Goal: Task Accomplishment & Management: Manage account settings

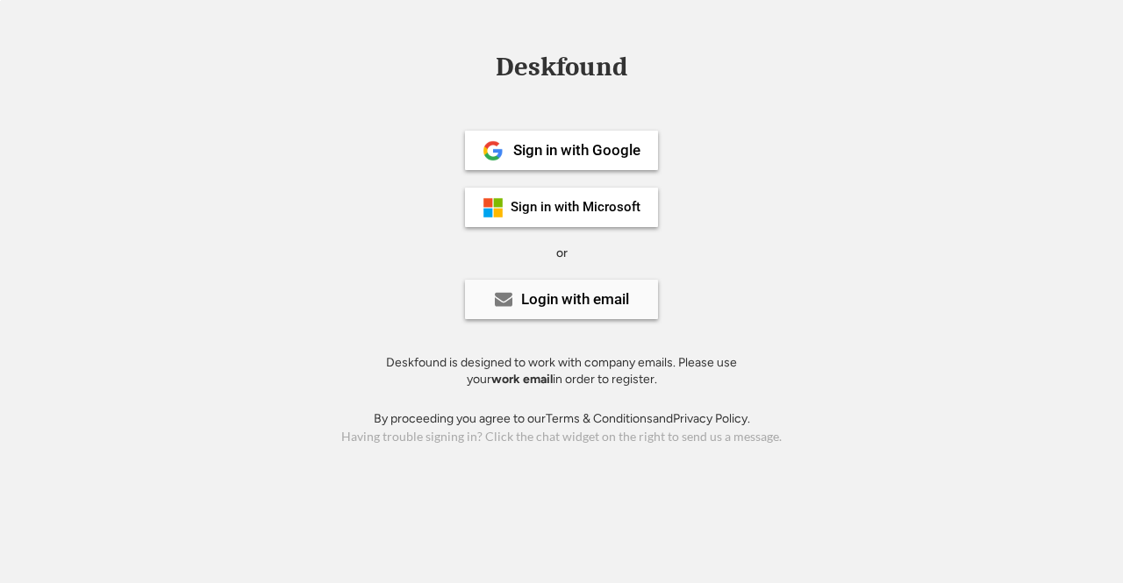
click at [514, 290] on div "Login with email" at bounding box center [561, 299] width 193 height 39
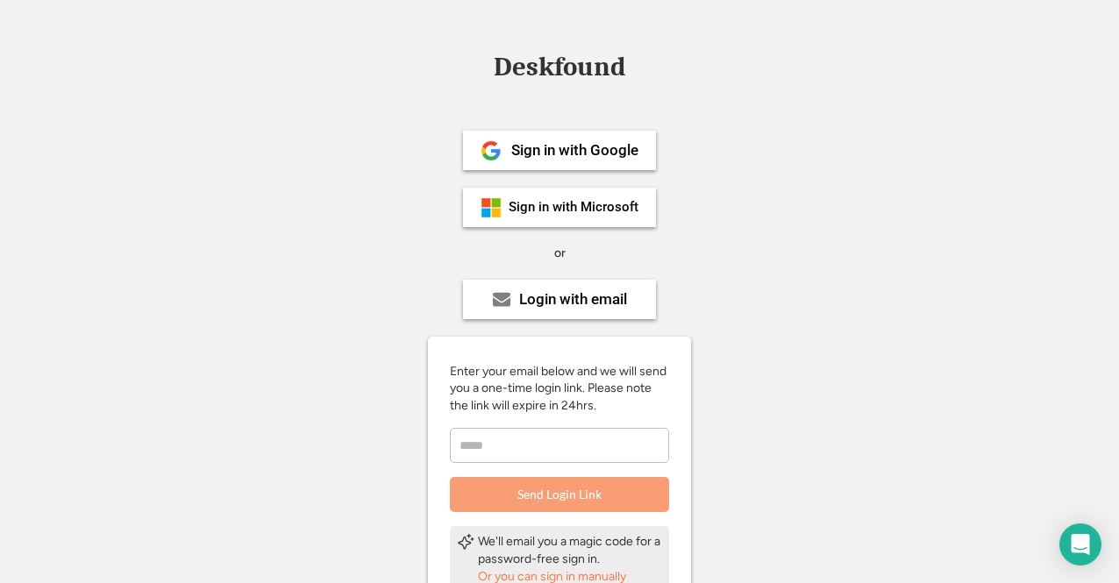
click at [548, 448] on input "email" at bounding box center [559, 445] width 219 height 35
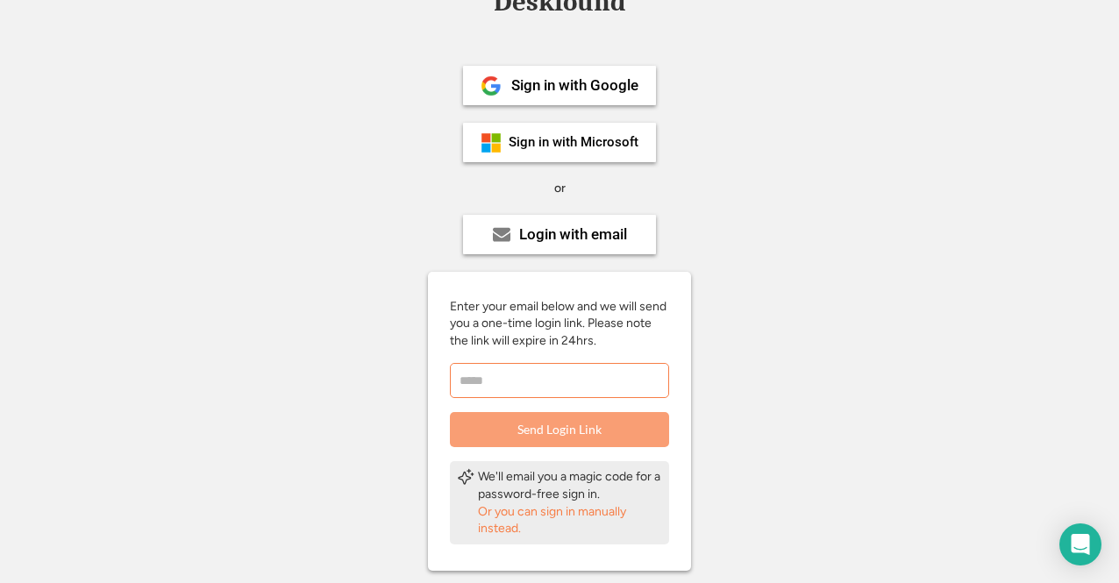
scroll to position [88, 0]
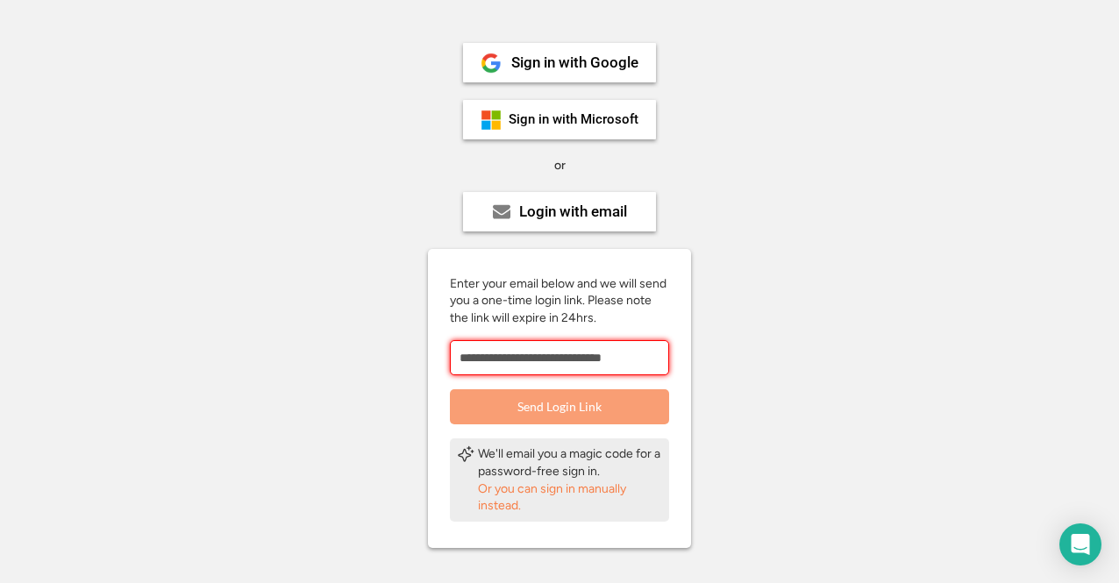
type input "**********"
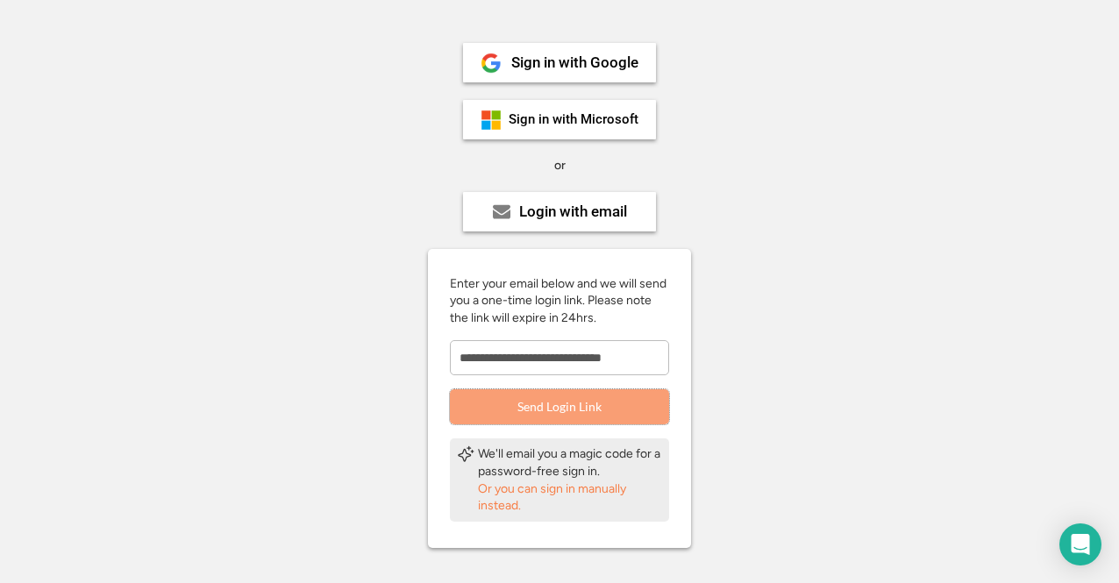
click at [607, 397] on button "Send Login Link" at bounding box center [559, 406] width 219 height 35
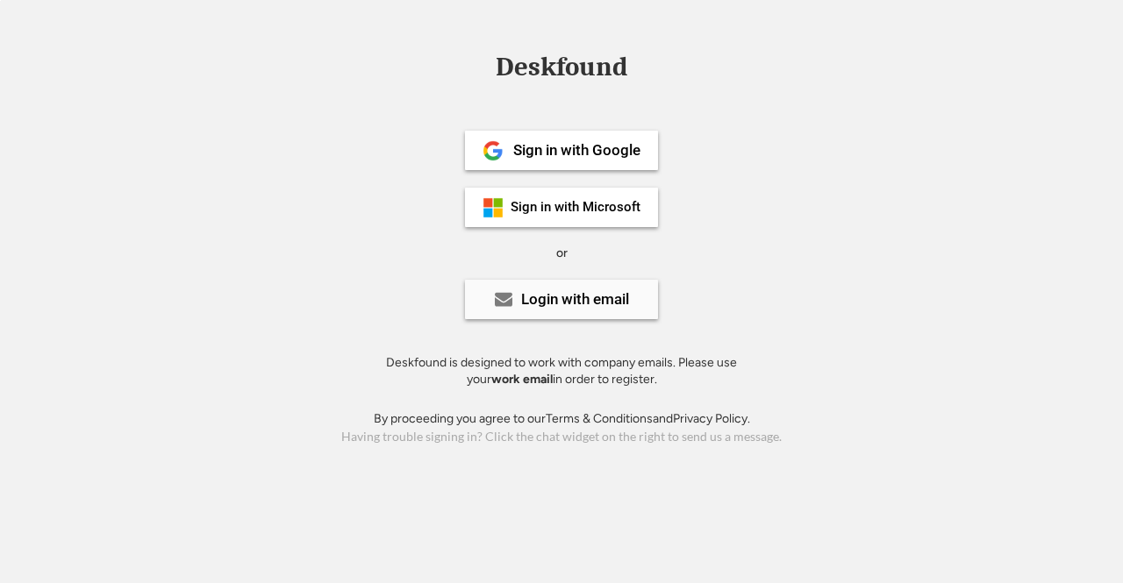
click at [571, 303] on div "Login with email" at bounding box center [575, 299] width 108 height 15
click at [615, 293] on div "Login with email" at bounding box center [575, 299] width 108 height 15
click at [524, 303] on div "Login with email" at bounding box center [575, 299] width 108 height 15
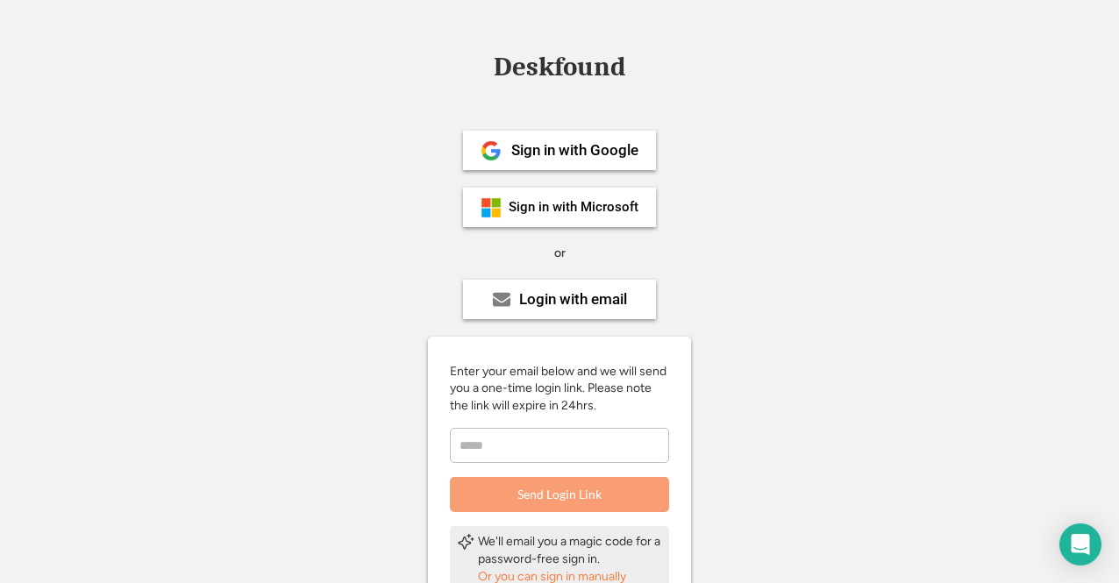
click at [544, 452] on input "email" at bounding box center [559, 445] width 219 height 35
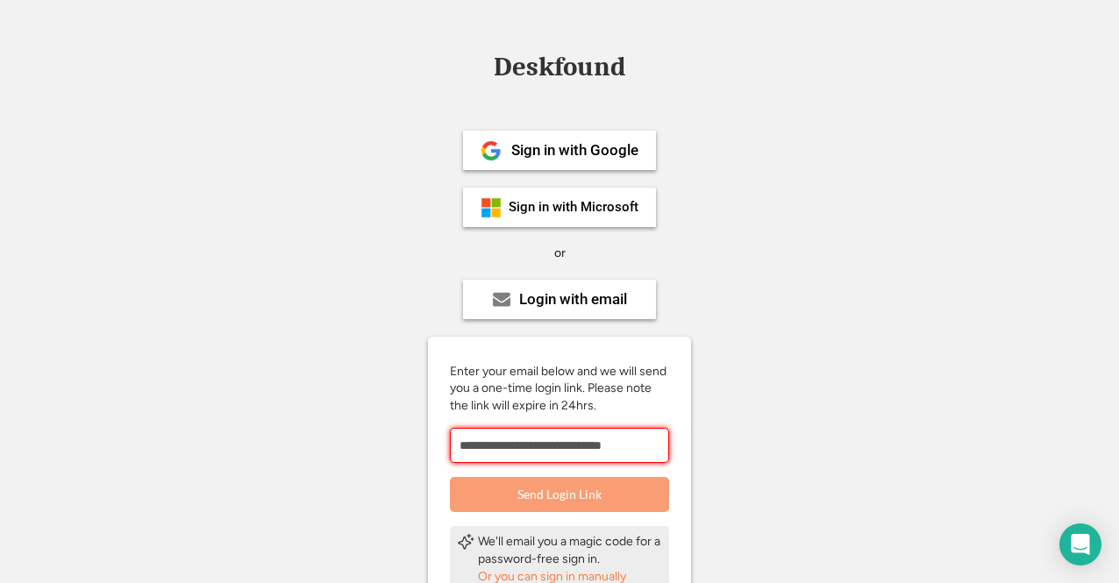
type input "**********"
click at [574, 489] on button "Send Login Link" at bounding box center [559, 494] width 219 height 35
drag, startPoint x: 376, startPoint y: 443, endPoint x: 430, endPoint y: 362, distance: 96.8
click at [376, 443] on div "Sign in with Google Sign in with Microsoft or Login with email Enter your email…" at bounding box center [559, 420] width 395 height 649
